Goal: Navigation & Orientation: Find specific page/section

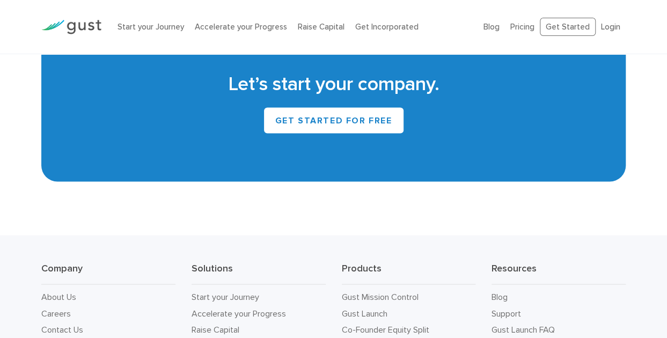
scroll to position [4972, 0]
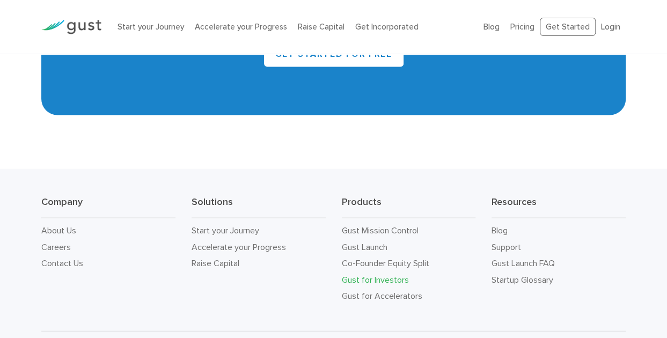
click at [352, 274] on link "Gust for Investors" at bounding box center [375, 279] width 67 height 10
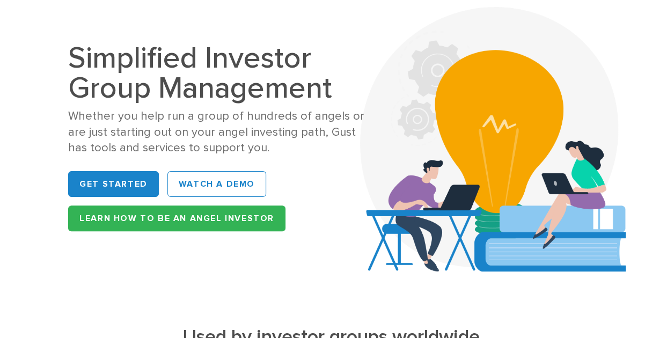
scroll to position [46, 0]
